Goal: Navigation & Orientation: Find specific page/section

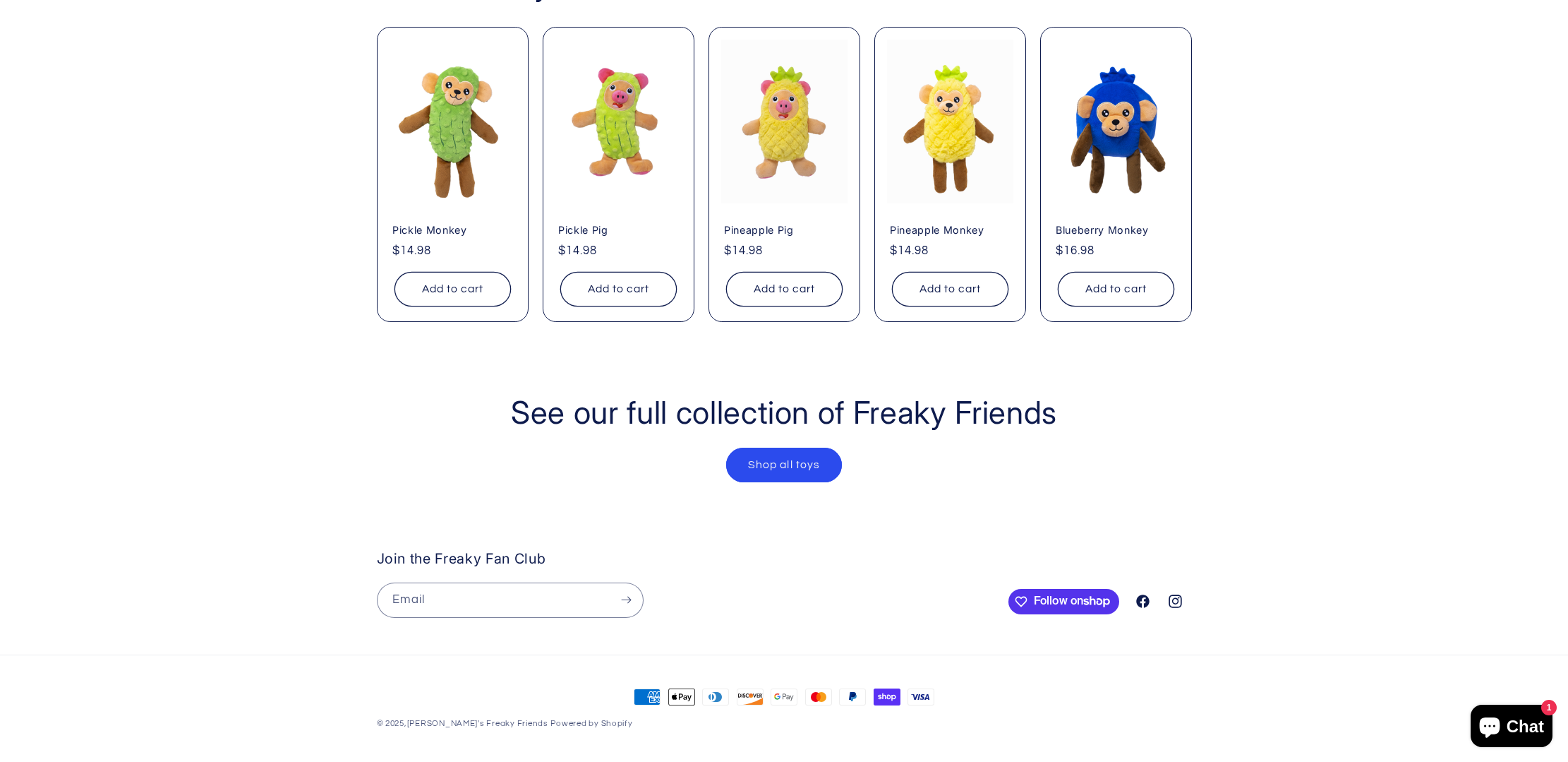
scroll to position [0, 731]
click at [1450, 307] on div "More Freaky Fan Favorites Pickle Monkey Pickle Monkey Regular price $14.98 Regu…" at bounding box center [784, 143] width 1568 height 443
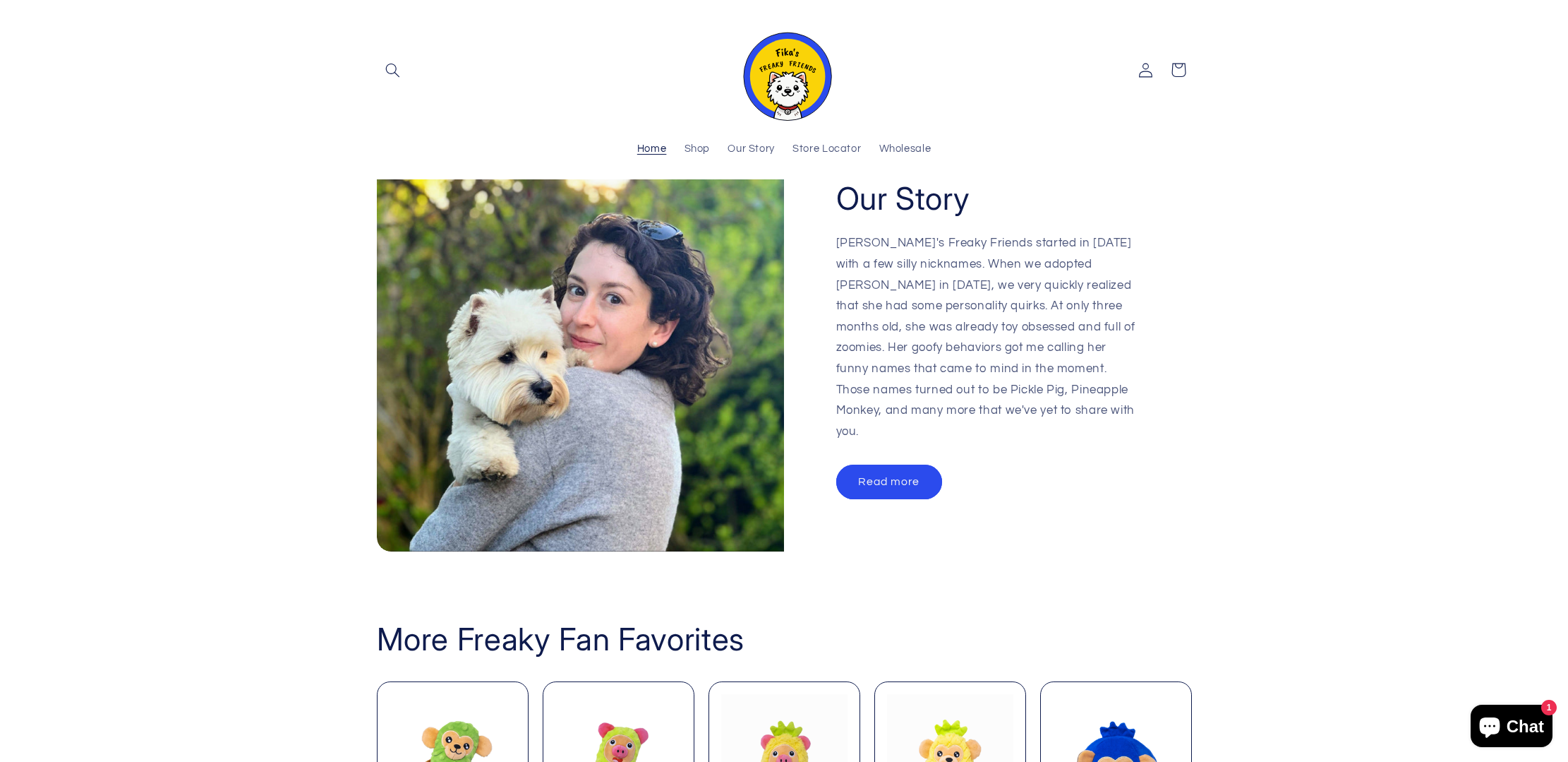
scroll to position [0, 0]
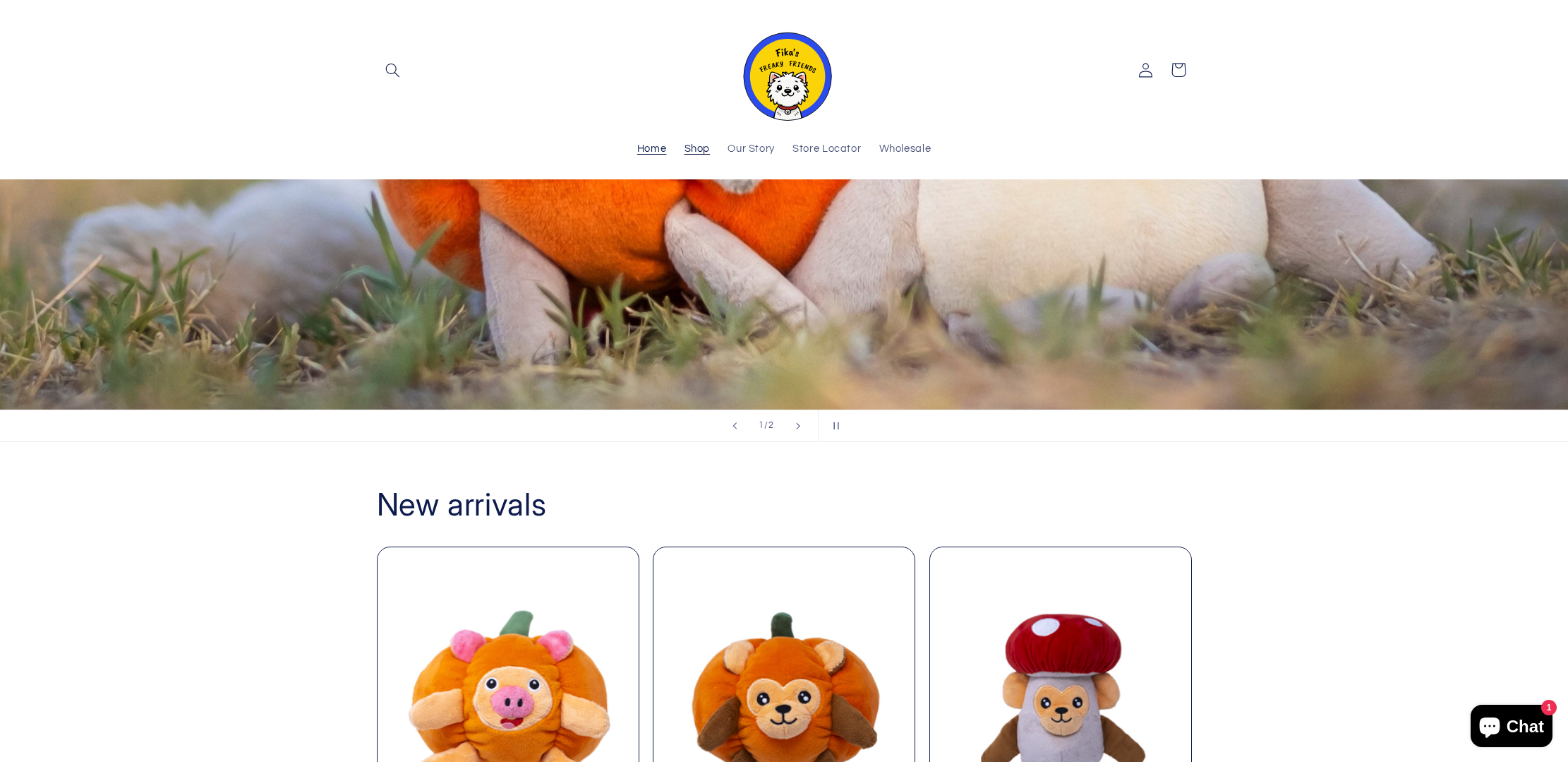
click at [706, 152] on span "Shop" at bounding box center [697, 148] width 26 height 13
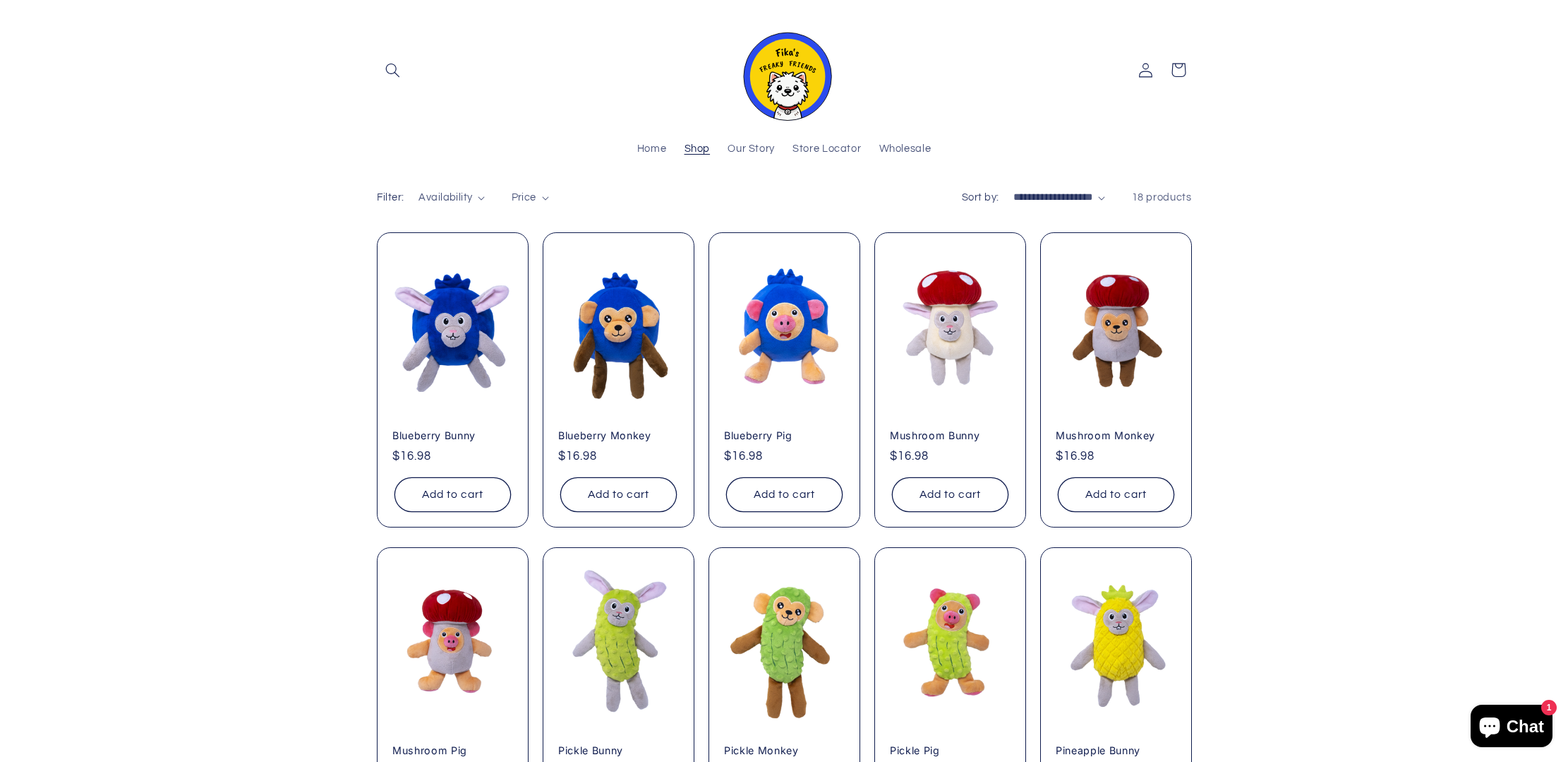
scroll to position [21, 0]
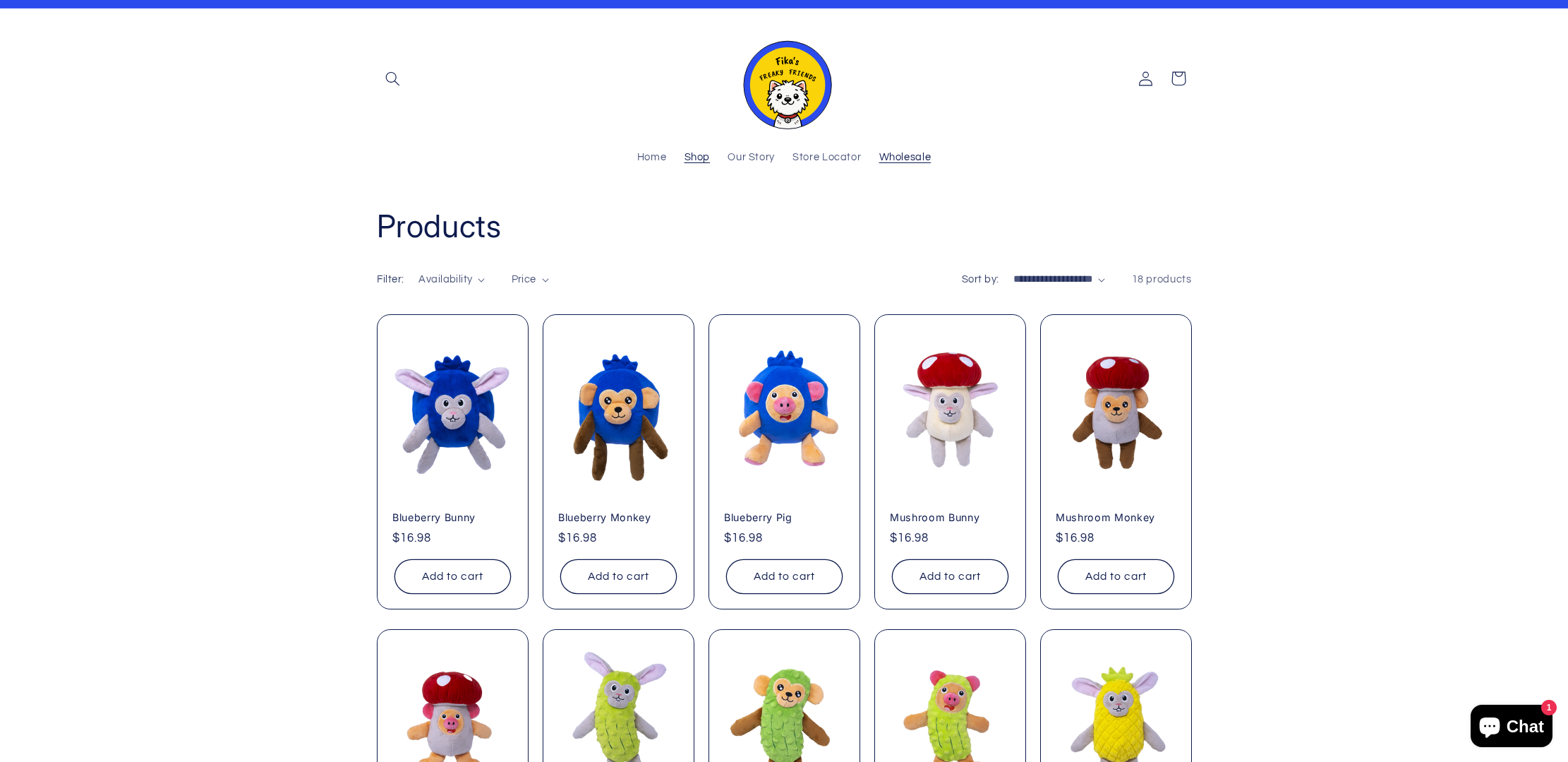
click at [907, 161] on span "Wholesale" at bounding box center [905, 157] width 53 height 13
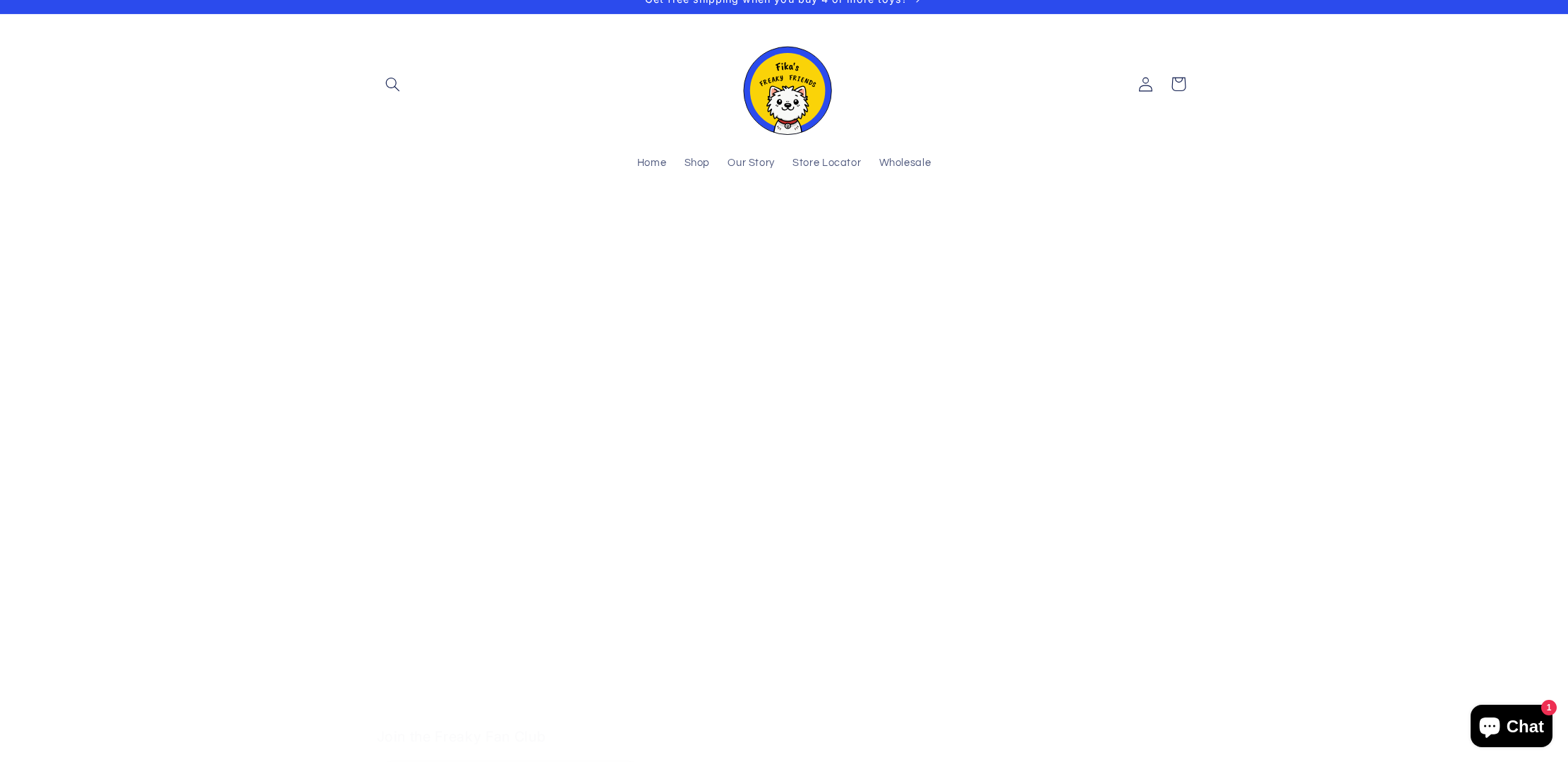
scroll to position [16, 0]
